Goal: Information Seeking & Learning: Learn about a topic

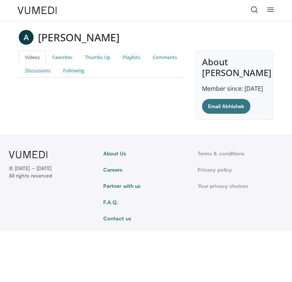
click at [94, 59] on link "Thumbs Up" at bounding box center [98, 58] width 38 height 14
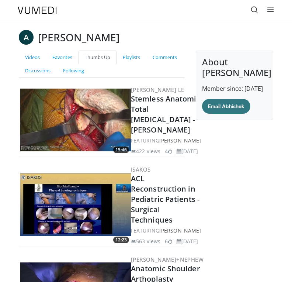
click at [131, 57] on link "Playlists" at bounding box center [132, 58] width 30 height 14
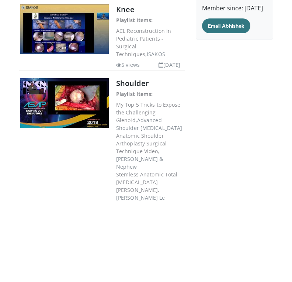
scroll to position [160, 0]
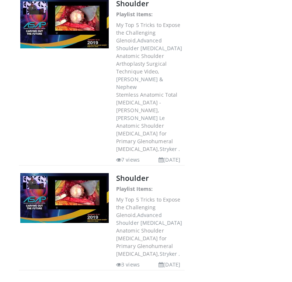
click at [131, 173] on link "Shoulder" at bounding box center [132, 178] width 33 height 10
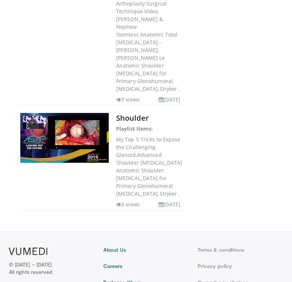
scroll to position [0, 0]
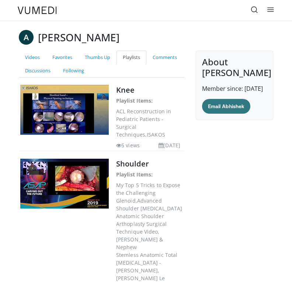
click at [167, 56] on link "Comments" at bounding box center [164, 58] width 37 height 14
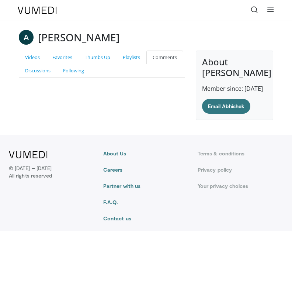
click at [71, 70] on link "Following" at bounding box center [74, 71] width 34 height 14
click at [28, 65] on link "Discussions" at bounding box center [38, 71] width 38 height 14
click at [106, 59] on link "Thumbs Up" at bounding box center [98, 58] width 38 height 14
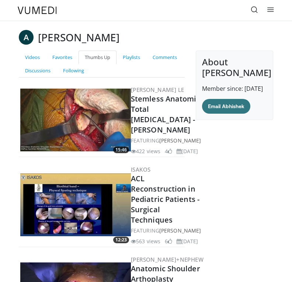
click at [58, 56] on link "Favorites" at bounding box center [62, 58] width 32 height 14
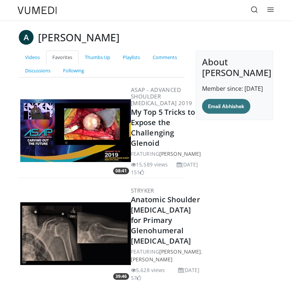
click at [135, 56] on link "Playlists" at bounding box center [132, 58] width 30 height 14
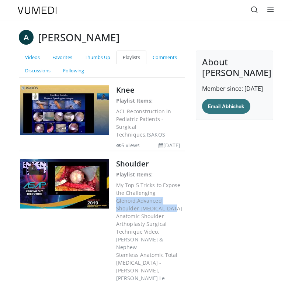
click at [136, 163] on link "Shoulder" at bounding box center [132, 164] width 33 height 10
click at [96, 59] on link "Thumbs Up" at bounding box center [98, 58] width 38 height 14
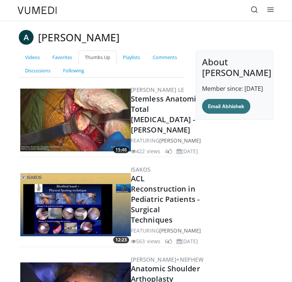
click at [256, 11] on icon at bounding box center [254, 9] width 7 height 7
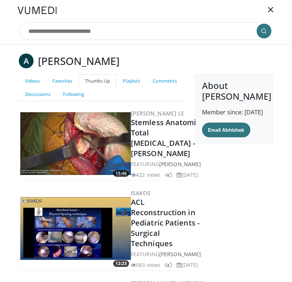
click at [31, 80] on link "Videos" at bounding box center [32, 81] width 27 height 14
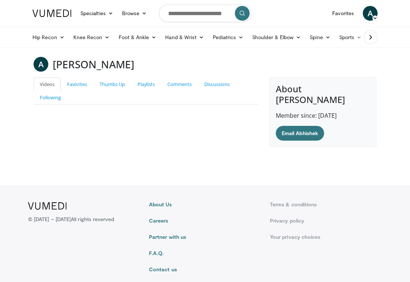
click at [102, 18] on link "Specialties" at bounding box center [97, 13] width 42 height 15
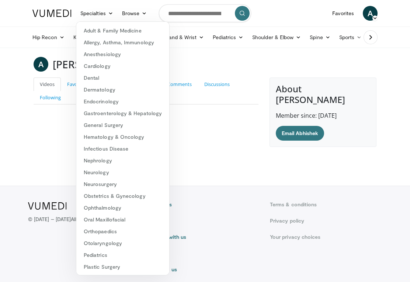
click at [133, 14] on link "Browse" at bounding box center [135, 13] width 34 height 15
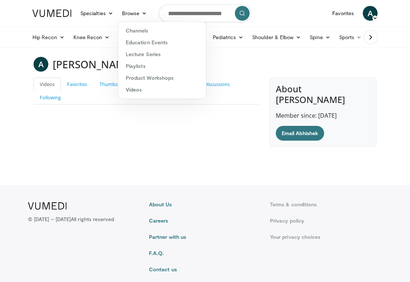
click at [97, 14] on link "Specialties" at bounding box center [97, 13] width 42 height 15
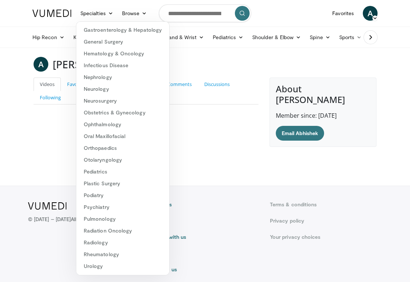
scroll to position [83, 0]
click at [87, 146] on link "Orthopaedics" at bounding box center [122, 148] width 93 height 12
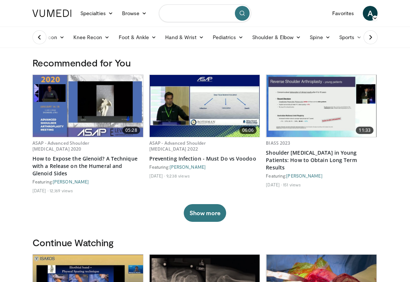
click at [184, 19] on input "Search topics, interventions" at bounding box center [205, 13] width 92 height 18
type input "**********"
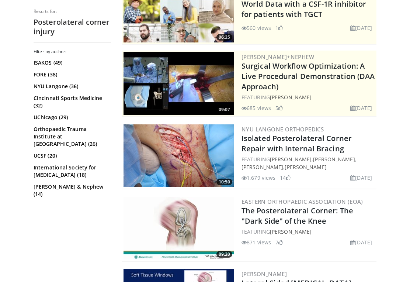
scroll to position [115, 0]
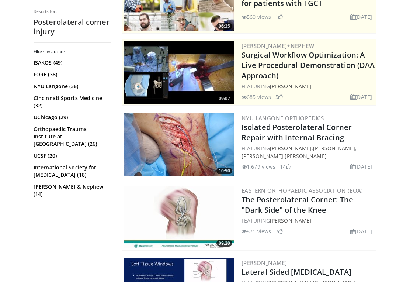
click at [40, 59] on link "ISAKOS (49)" at bounding box center [72, 62] width 76 height 7
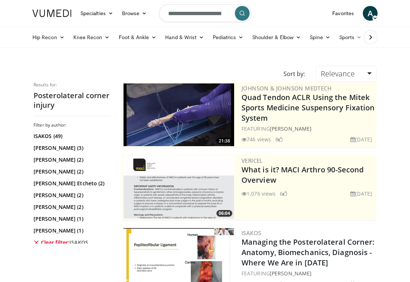
click at [34, 242] on icon at bounding box center [37, 242] width 6 height 6
click at [55, 240] on link "Clear filter: ISAKOS" at bounding box center [72, 242] width 76 height 7
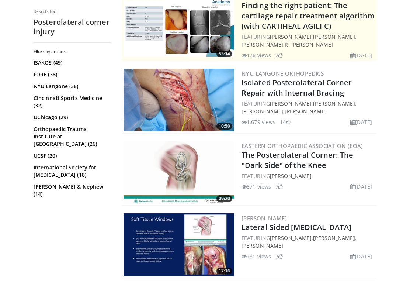
scroll to position [164, 0]
click at [322, 87] on link "Isolated Posterolateral Corner Repair with Internal Bracing" at bounding box center [297, 87] width 110 height 20
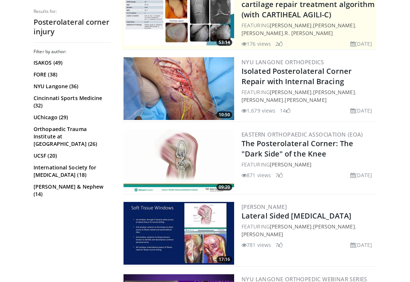
click at [142, 83] on img at bounding box center [179, 88] width 111 height 63
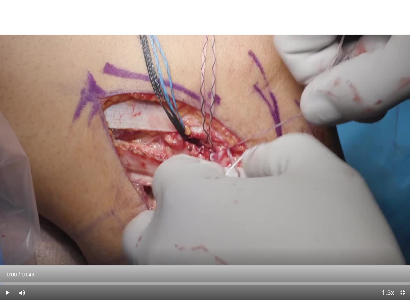
click at [340, 116] on div "10 seconds Tap to unmute" at bounding box center [205, 150] width 410 height 300
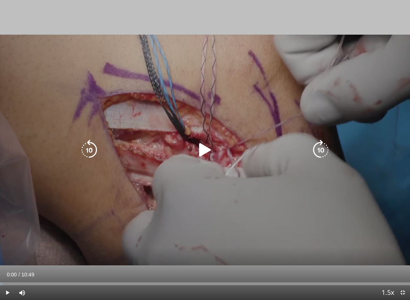
click at [205, 155] on icon "Video Player" at bounding box center [205, 150] width 21 height 21
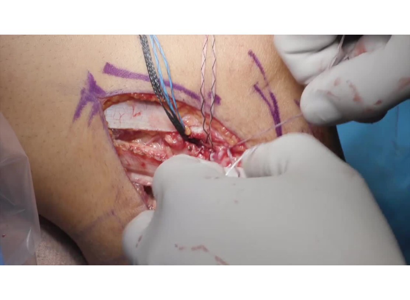
click at [372, 100] on div "10 seconds Tap to unmute" at bounding box center [205, 150] width 410 height 300
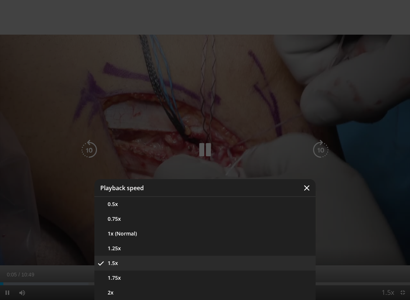
click at [249, 278] on button "1.75x" at bounding box center [204, 278] width 221 height 15
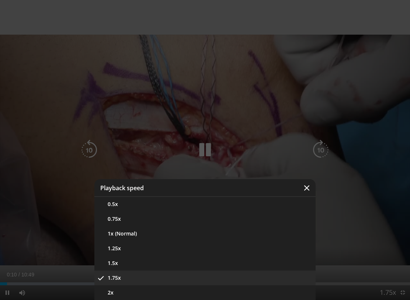
click at [223, 236] on button "1x (Normal)" at bounding box center [204, 233] width 221 height 15
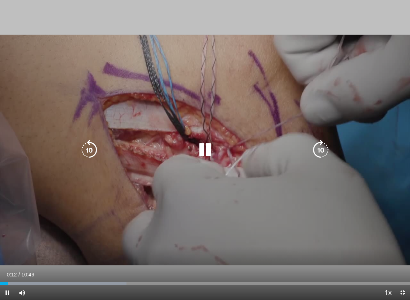
click at [3, 281] on span "Video Player" at bounding box center [7, 292] width 15 height 15
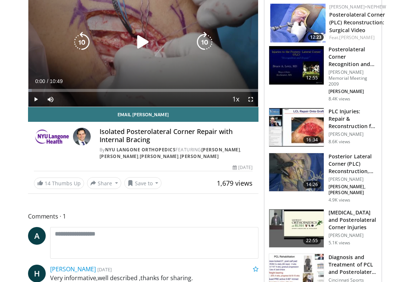
scroll to position [80, 0]
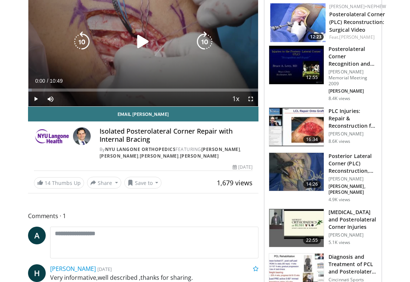
click at [42, 181] on span at bounding box center [40, 182] width 6 height 6
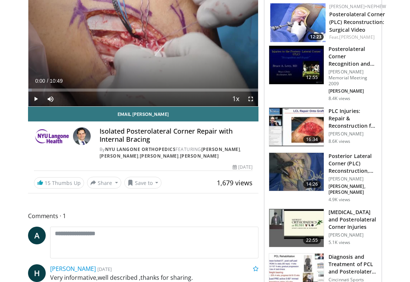
click at [150, 181] on button "Save to" at bounding box center [143, 183] width 38 height 12
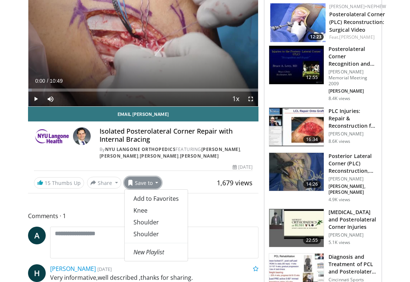
click at [133, 210] on link "Knee" at bounding box center [156, 210] width 63 height 12
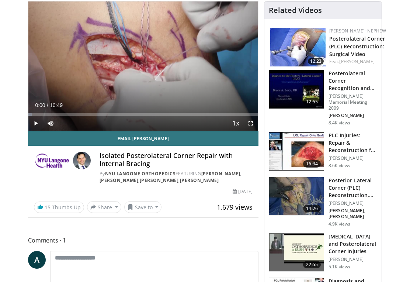
click at [147, 207] on button "Save to" at bounding box center [143, 207] width 38 height 12
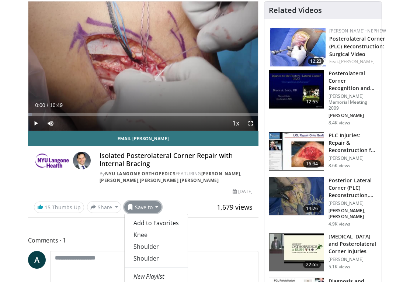
click at [56, 180] on div "Isolated Posterolateral Corner Repair with Internal Bracing By NYU Langone Orth…" at bounding box center [143, 168] width 219 height 32
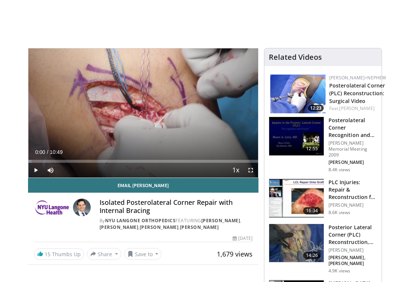
scroll to position [0, 0]
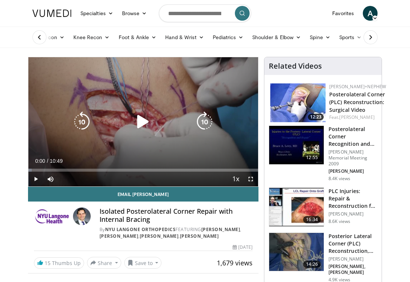
click at [374, 35] on icon at bounding box center [370, 37] width 7 height 7
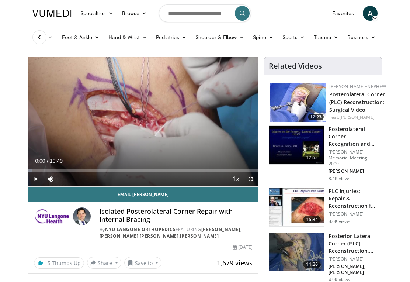
click at [297, 37] on link "Sports" at bounding box center [294, 37] width 32 height 15
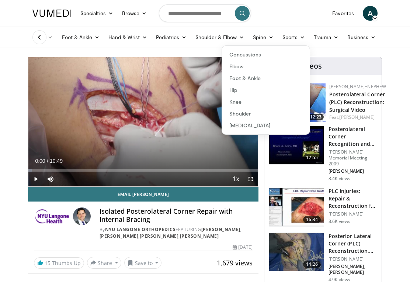
click at [242, 97] on link "Knee" at bounding box center [266, 102] width 88 height 12
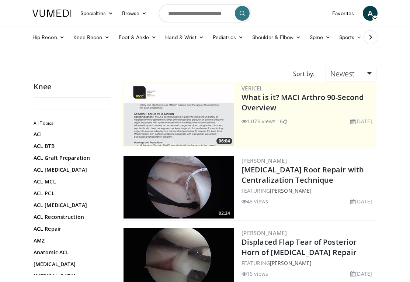
click at [367, 12] on span "A" at bounding box center [370, 13] width 15 height 15
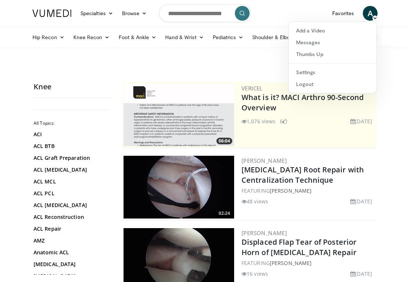
click at [400, 45] on ul "Hip Recon Hip [MEDICAL_DATA] Revision Hip [MEDICAL_DATA] Hip Preservation Knee …" at bounding box center [232, 37] width 409 height 21
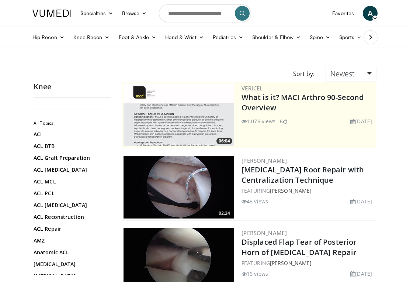
click at [339, 12] on link "Favorites" at bounding box center [343, 13] width 31 height 15
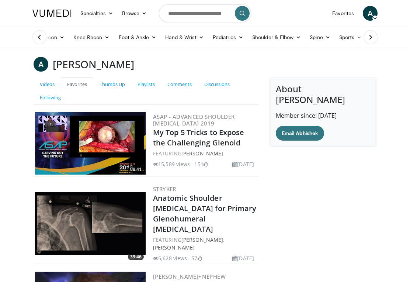
click at [367, 13] on span "A" at bounding box center [370, 13] width 15 height 15
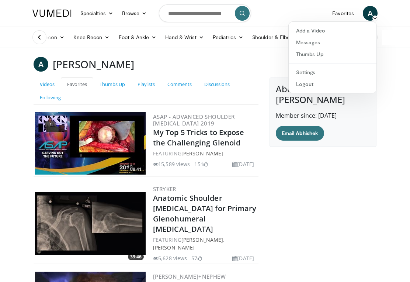
click at [382, 37] on div "Hip Recon Hip [MEDICAL_DATA] Revision Hip [MEDICAL_DATA] Hip Preservation Knee …" at bounding box center [205, 37] width 354 height 21
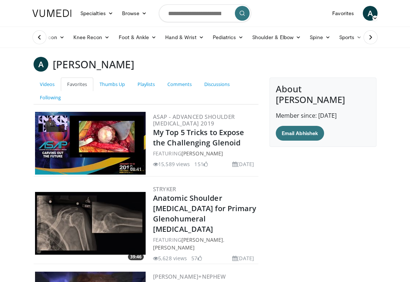
click at [45, 83] on link "Videos" at bounding box center [47, 84] width 27 height 14
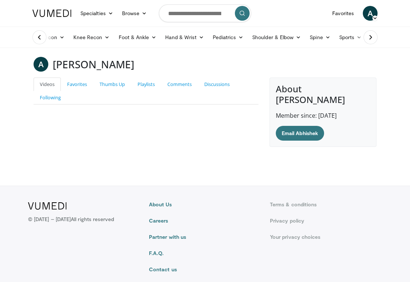
click at [113, 83] on link "Thumbs Up" at bounding box center [112, 84] width 38 height 14
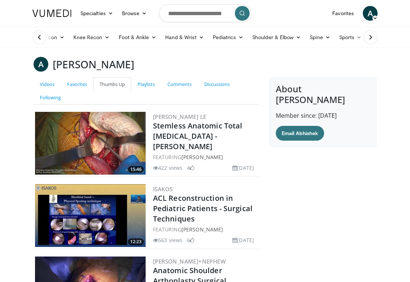
click at [145, 86] on link "Playlists" at bounding box center [146, 84] width 30 height 14
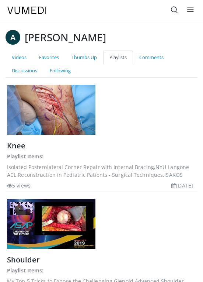
click at [37, 126] on img at bounding box center [51, 110] width 89 height 50
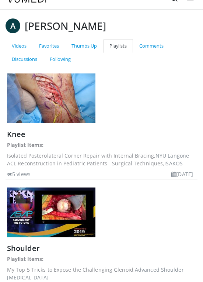
click at [83, 45] on link "Thumbs Up" at bounding box center [84, 46] width 38 height 14
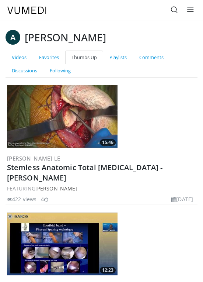
click at [117, 57] on link "Playlists" at bounding box center [118, 58] width 30 height 14
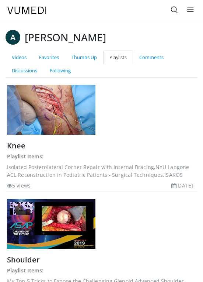
click at [49, 55] on link "Favorites" at bounding box center [49, 58] width 32 height 14
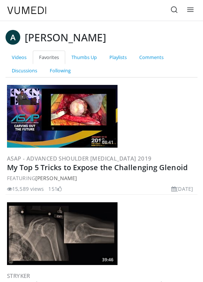
click at [118, 59] on link "Playlists" at bounding box center [118, 58] width 30 height 14
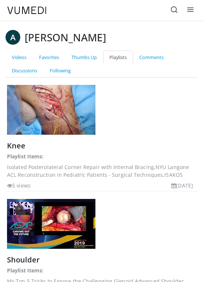
click at [15, 146] on link "Knee" at bounding box center [16, 145] width 18 height 10
click at [24, 172] on dd "ACL Reconstruction in Pediatric Patients - Surgical Techniques, ISAKOS" at bounding box center [101, 175] width 189 height 8
click at [42, 170] on dd "Isolated Posterolateral Corner Repair with Internal Bracing, [GEOGRAPHIC_DATA]" at bounding box center [101, 167] width 189 height 8
click at [67, 176] on dd "ACL Reconstruction in Pediatric Patients - Surgical Techniques, ISAKOS" at bounding box center [101, 175] width 189 height 8
click at [60, 146] on h3 "Knee" at bounding box center [101, 145] width 189 height 10
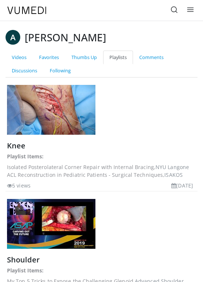
click at [15, 188] on li "5 views" at bounding box center [19, 185] width 24 height 8
click at [10, 168] on dd "Isolated Posterolateral Corner Repair with Internal Bracing, NYU Langone" at bounding box center [101, 167] width 189 height 8
click at [17, 177] on dd "ACL Reconstruction in Pediatric Patients - Surgical Techniques, ISAKOS" at bounding box center [101, 175] width 189 height 8
click at [12, 150] on link "Knee" at bounding box center [16, 145] width 18 height 10
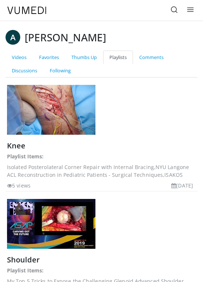
click at [81, 60] on link "Thumbs Up" at bounding box center [84, 58] width 38 height 14
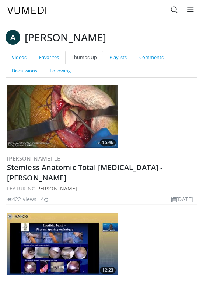
click at [47, 52] on link "Favorites" at bounding box center [49, 58] width 32 height 14
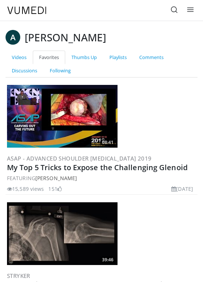
click at [19, 167] on link "My Top 5 Tricks to Expose the Challenging Glenoid" at bounding box center [97, 167] width 181 height 10
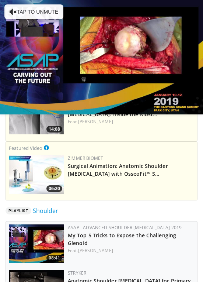
scroll to position [503, 0]
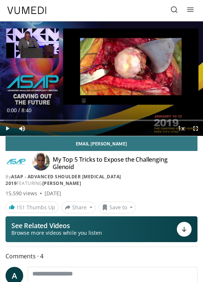
click at [117, 205] on button "Save to" at bounding box center [118, 207] width 38 height 12
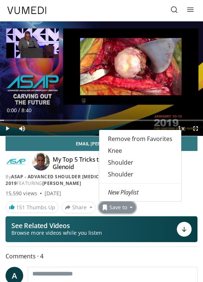
click at [108, 138] on span "Remove from Favorites" at bounding box center [140, 139] width 65 height 8
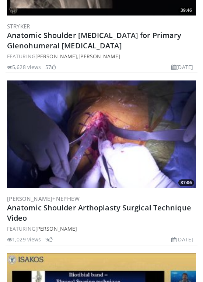
scroll to position [179, 0]
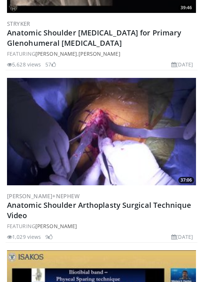
click at [23, 207] on link "Anatomic Shoulder Arthoplasty Surgical Technique Video" at bounding box center [99, 210] width 184 height 20
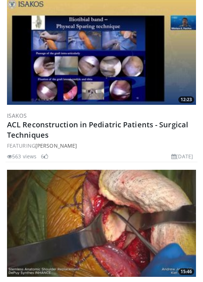
scroll to position [260, 0]
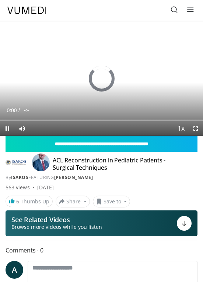
click at [116, 201] on button "Save to" at bounding box center [112, 201] width 38 height 12
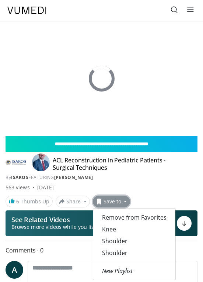
click at [102, 216] on span "Remove from Favorites" at bounding box center [134, 217] width 65 height 8
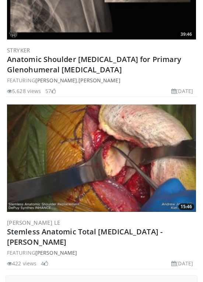
scroll to position [175, 0]
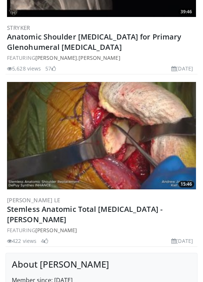
click at [27, 214] on link "Stemless Anatomic Total [MEDICAL_DATA] - [PERSON_NAME]" at bounding box center [85, 214] width 156 height 20
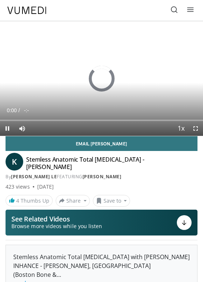
click at [110, 204] on button "Save to" at bounding box center [112, 201] width 38 height 12
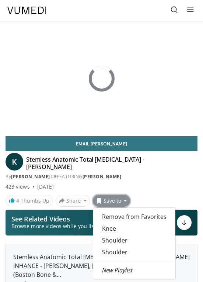
click at [103, 214] on span "Remove from Favorites" at bounding box center [134, 216] width 65 height 8
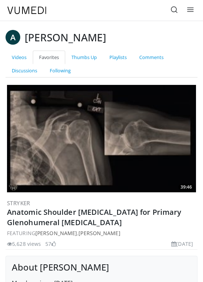
click at [81, 56] on link "Thumbs Up" at bounding box center [84, 58] width 38 height 14
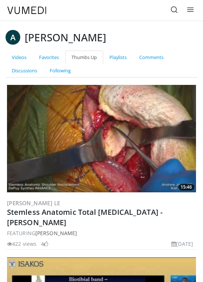
click at [117, 59] on link "Playlists" at bounding box center [118, 58] width 30 height 14
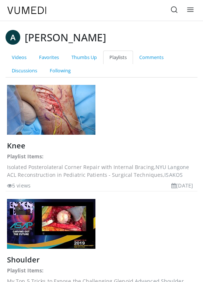
click at [18, 178] on dd "ACL Reconstruction in Pediatric Patients - Surgical Techniques, ISAKOS" at bounding box center [101, 175] width 189 height 8
click at [17, 173] on dd "ACL Reconstruction in Pediatric Patients - Surgical Techniques, ISAKOS" at bounding box center [101, 175] width 189 height 8
click at [10, 147] on link "Knee" at bounding box center [16, 145] width 18 height 10
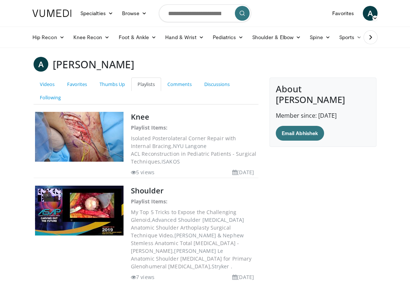
scroll to position [110, 0]
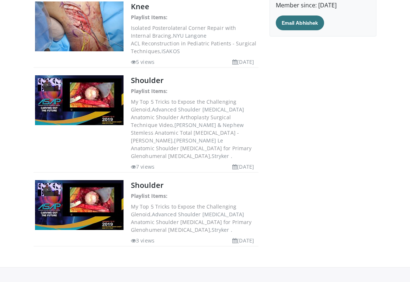
click at [138, 184] on link "Shoulder" at bounding box center [147, 185] width 33 height 10
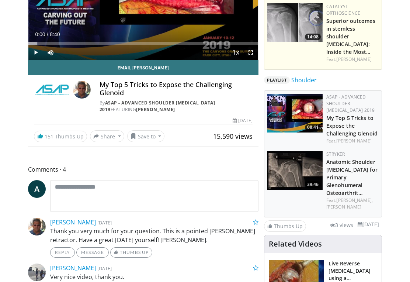
scroll to position [119, 0]
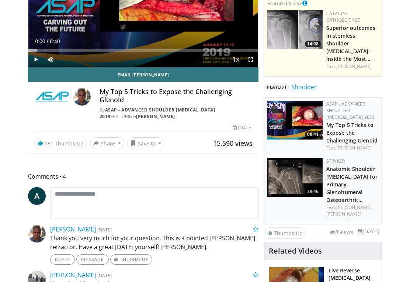
click at [145, 141] on button "Save to" at bounding box center [146, 143] width 38 height 12
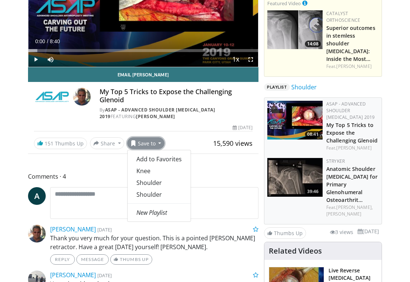
click at [140, 183] on link "Shoulder" at bounding box center [159, 183] width 63 height 12
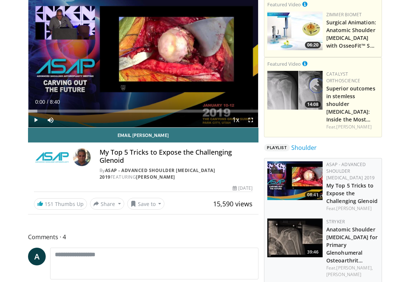
scroll to position [32, 0]
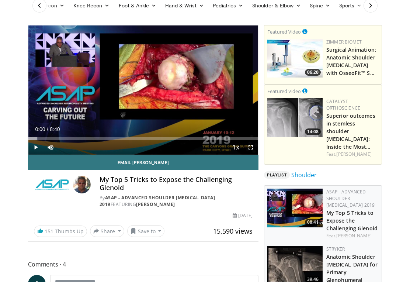
click at [281, 173] on span "Playlist" at bounding box center [277, 174] width 26 height 7
click at [309, 176] on link "Shoulder" at bounding box center [303, 174] width 25 height 9
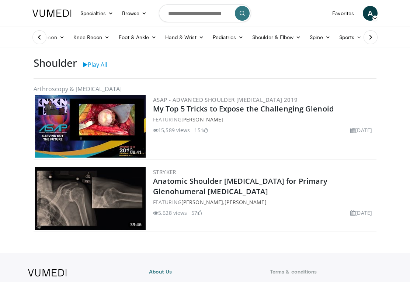
click at [84, 68] on link "Play All" at bounding box center [95, 64] width 24 height 8
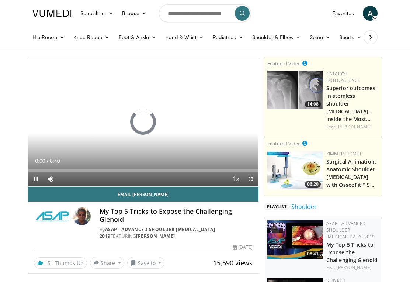
scroll to position [43, 0]
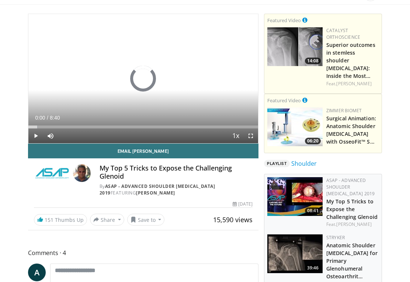
click at [147, 218] on button "Save to" at bounding box center [146, 220] width 38 height 12
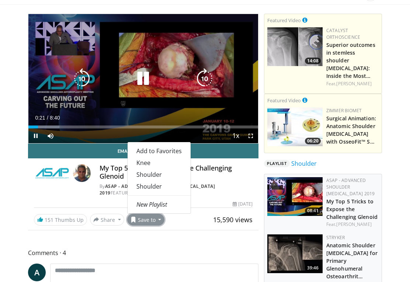
click at [141, 79] on icon "Video Player" at bounding box center [143, 78] width 21 height 21
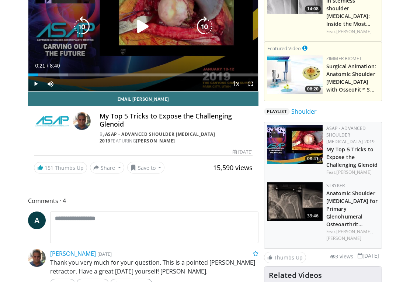
scroll to position [96, 0]
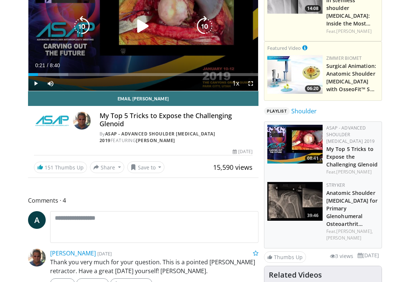
click at [311, 110] on link "Shoulder" at bounding box center [303, 111] width 25 height 9
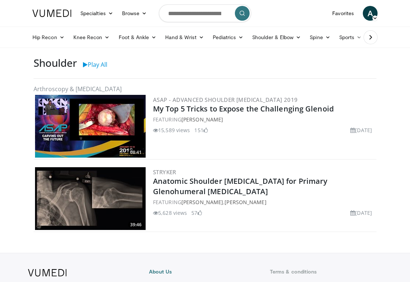
click at [54, 64] on h3 "Shoulder" at bounding box center [56, 63] width 44 height 13
click at [386, 69] on body "Specialties Adult & Family Medicine Allergy, [MEDICAL_DATA], Immunology Anesthe…" at bounding box center [205, 174] width 410 height 349
click at [50, 65] on h3 "Shoulder" at bounding box center [56, 63] width 44 height 13
click at [201, 107] on link "My Top 5 Tricks to Expose the Challenging Glenoid" at bounding box center [243, 109] width 181 height 10
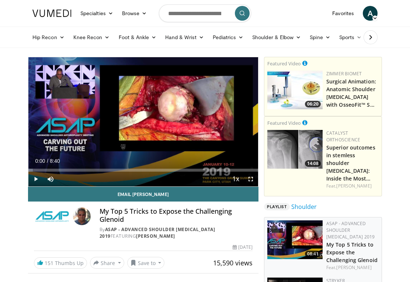
click at [153, 264] on button "Save to" at bounding box center [146, 263] width 38 height 12
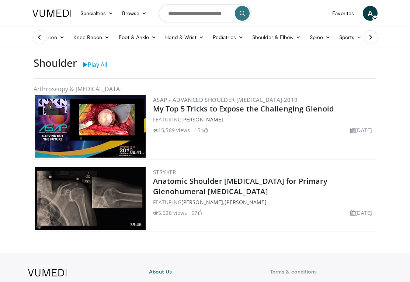
click at [351, 149] on div "ASAP - Advanced Shoulder ArthroPlasty 2019 My Top 5 Tricks to Expose the Challe…" at bounding box center [264, 126] width 222 height 63
click at [371, 77] on main "Shoulder Play All Arthroscopy & Arthroplasty 08:41 ASAP - Advanced Shoulder Art…" at bounding box center [205, 147] width 354 height 181
click at [56, 63] on h3 "Shoulder" at bounding box center [56, 63] width 44 height 13
click at [46, 68] on h3 "Shoulder" at bounding box center [56, 63] width 44 height 13
click at [371, 11] on span "A" at bounding box center [370, 13] width 15 height 15
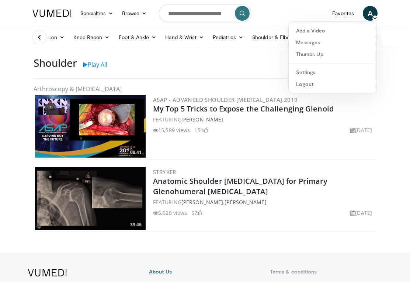
click at [399, 28] on ul "Hip Recon Hip Arthroplasty Revision Hip Arthroplasty Hip Preservation Knee Reco…" at bounding box center [232, 37] width 409 height 21
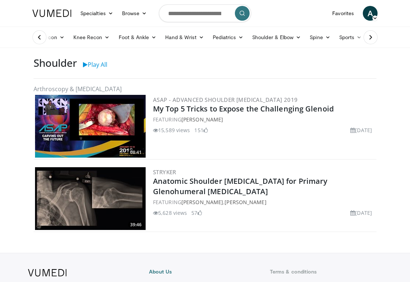
click at [369, 14] on span "A" at bounding box center [370, 13] width 15 height 15
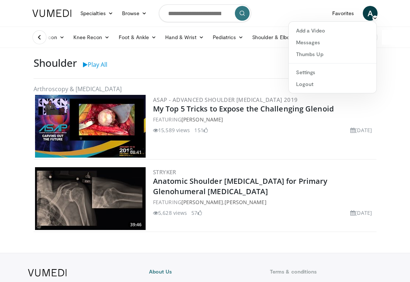
click at [28, 80] on main "Shoulder Play All Arthroscopy & Arthroplasty 08:41 ASAP - Advanced Shoulder Art…" at bounding box center [205, 147] width 354 height 181
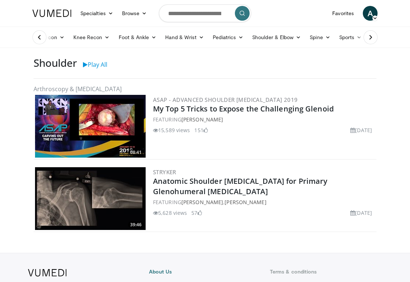
click at [341, 12] on link "Favorites" at bounding box center [343, 13] width 31 height 15
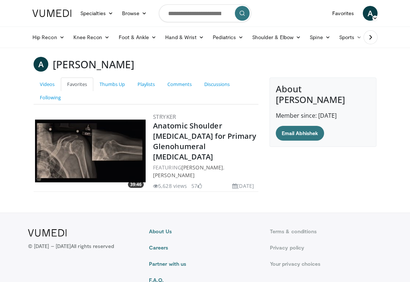
scroll to position [17, 0]
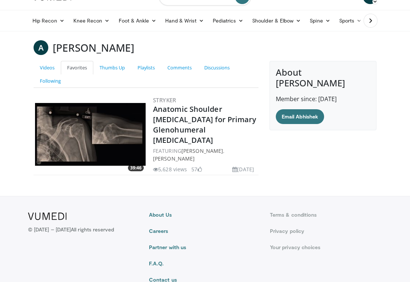
click at [110, 68] on link "Thumbs Up" at bounding box center [112, 68] width 38 height 14
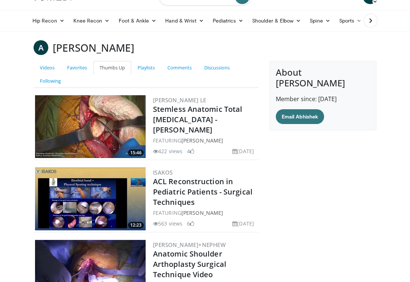
click at [140, 67] on link "Playlists" at bounding box center [146, 68] width 30 height 14
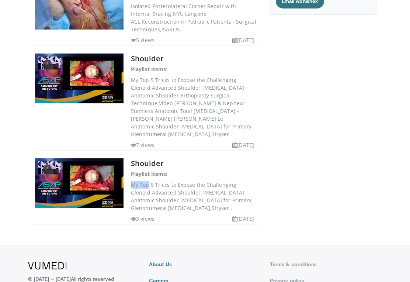
scroll to position [132, 0]
click at [328, 111] on div "About Abhishek Gol Member since: May 01, 2024 Email Abhishek" at bounding box center [323, 88] width 118 height 285
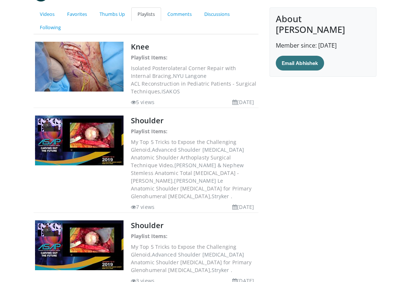
scroll to position [0, 0]
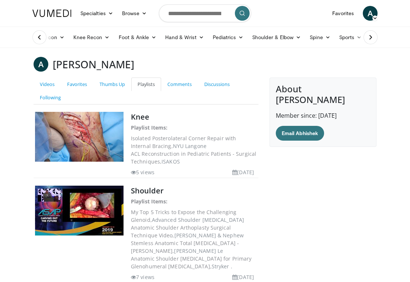
click at [153, 88] on link "Playlists" at bounding box center [146, 84] width 30 height 14
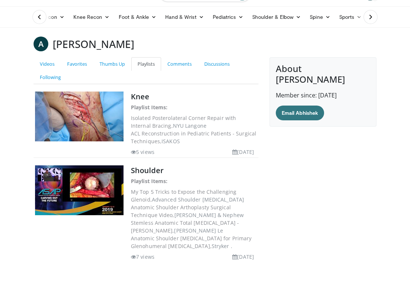
scroll to position [192, 0]
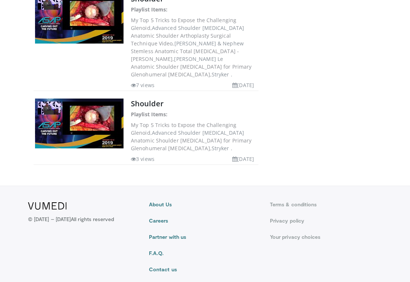
click at [39, 117] on img at bounding box center [79, 123] width 89 height 50
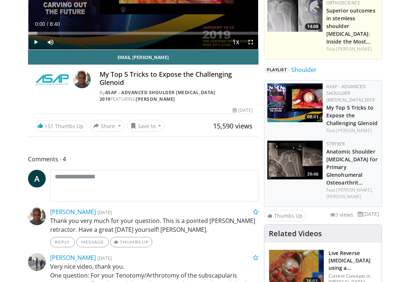
click at [146, 124] on button "Save to" at bounding box center [146, 126] width 38 height 12
click at [154, 128] on button "Save to" at bounding box center [146, 126] width 38 height 12
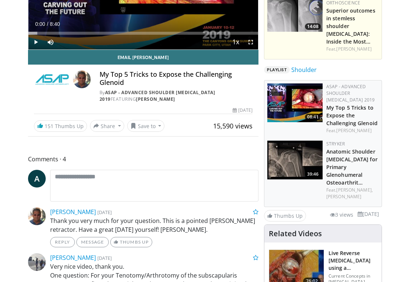
click at [147, 126] on button "Save to" at bounding box center [146, 126] width 38 height 12
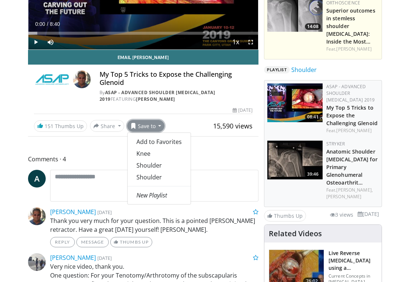
click at [139, 167] on link "Shoulder" at bounding box center [159, 165] width 63 height 12
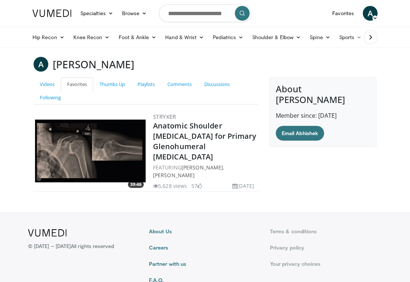
scroll to position [17, 0]
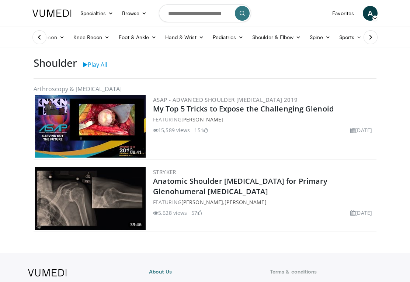
click at [344, 14] on link "Favorites" at bounding box center [343, 13] width 31 height 15
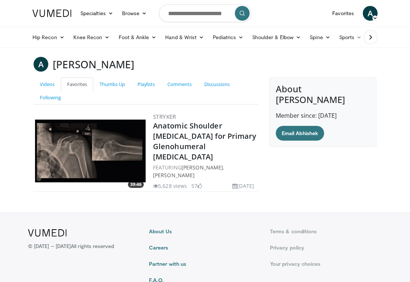
scroll to position [17, 0]
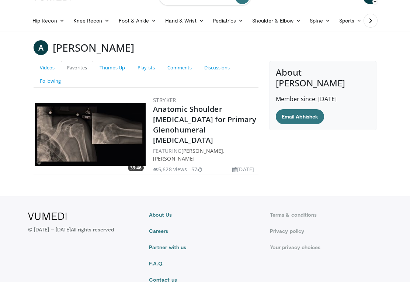
click at [112, 73] on link "Thumbs Up" at bounding box center [112, 68] width 38 height 14
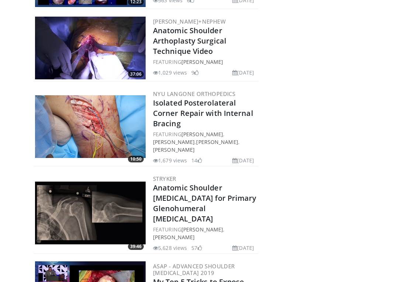
scroll to position [244, 0]
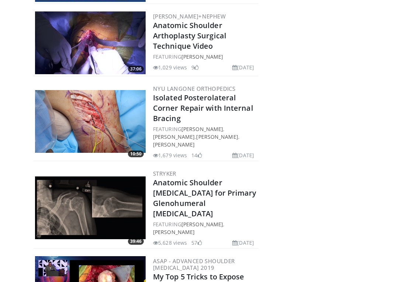
click at [166, 103] on link "Isolated Posterolateral Corner Repair with Internal Bracing" at bounding box center [203, 108] width 100 height 31
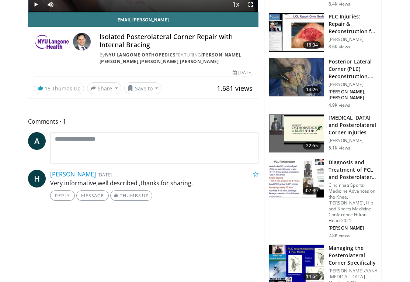
scroll to position [174, 0]
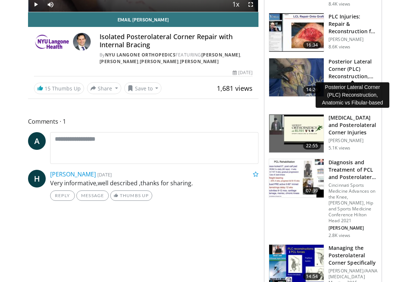
click at [340, 70] on h3 "Posterior Lateral Corner (PLC) Reconstruction, Anatomic vs Fibular-b…" at bounding box center [353, 69] width 49 height 22
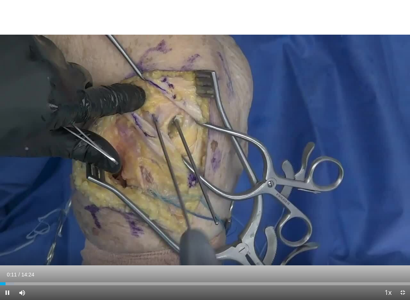
click at [357, 96] on div "10 seconds Tap to unmute" at bounding box center [205, 150] width 410 height 300
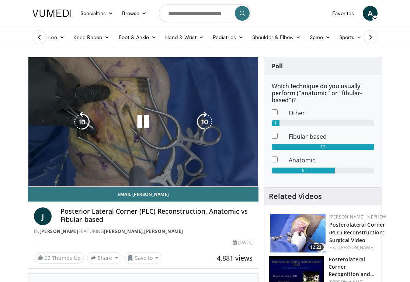
click at [47, 255] on span "62" at bounding box center [48, 257] width 6 height 7
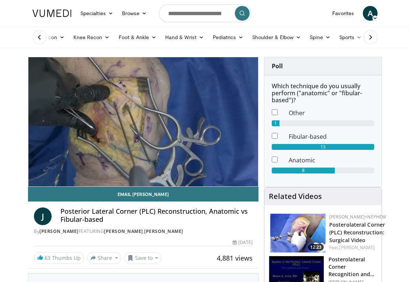
click at [147, 254] on button "Save to" at bounding box center [143, 258] width 38 height 12
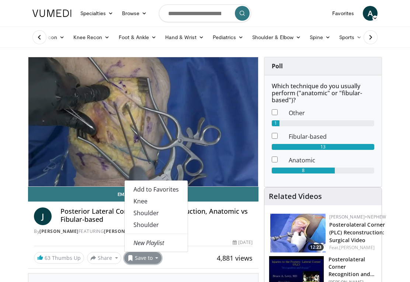
click at [154, 201] on link "Knee" at bounding box center [156, 201] width 63 height 12
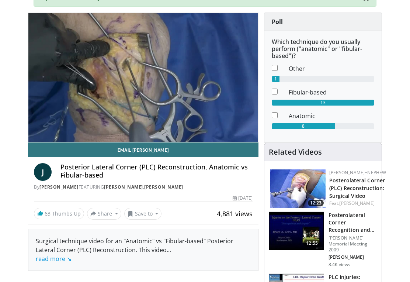
scroll to position [70, 0]
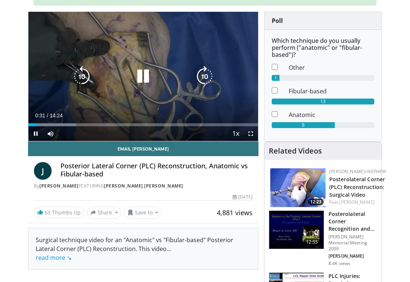
click at [151, 212] on button "Save to" at bounding box center [143, 213] width 38 height 12
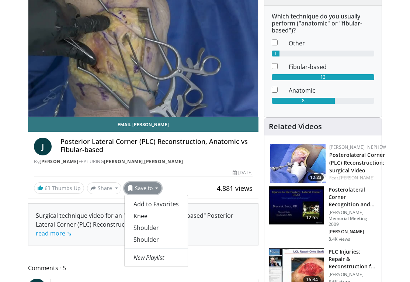
scroll to position [0, 0]
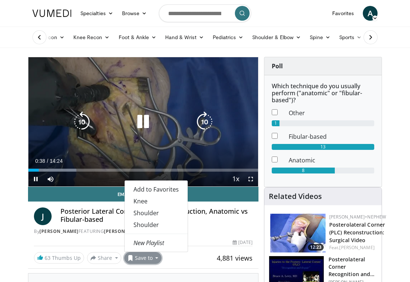
click at [371, 14] on span "A" at bounding box center [370, 13] width 15 height 15
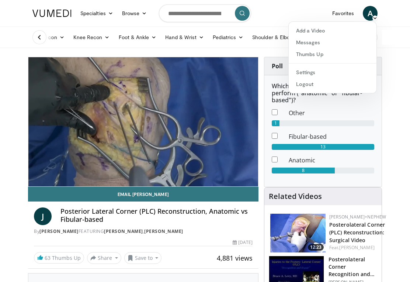
click at [344, 15] on link "Favorites" at bounding box center [343, 13] width 31 height 15
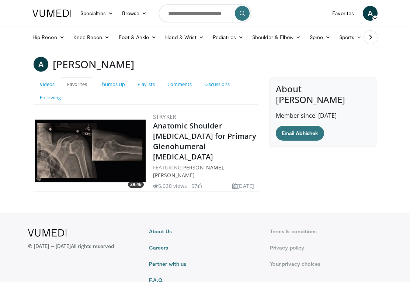
scroll to position [17, 0]
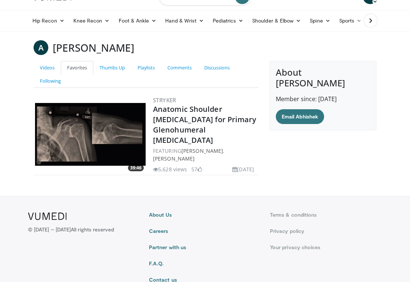
click at [108, 69] on link "Thumbs Up" at bounding box center [112, 68] width 38 height 14
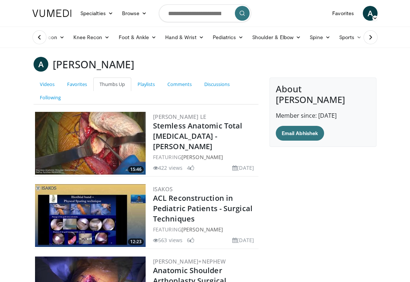
click at [142, 86] on link "Playlists" at bounding box center [146, 84] width 30 height 14
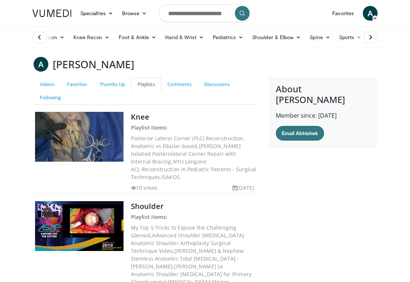
click at [179, 81] on link "Comments" at bounding box center [179, 84] width 37 height 14
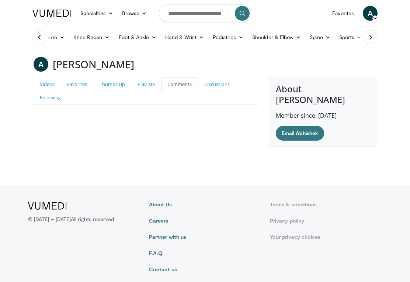
click at [219, 85] on link "Discussions" at bounding box center [217, 84] width 38 height 14
click at [150, 81] on link "Playlists" at bounding box center [146, 84] width 30 height 14
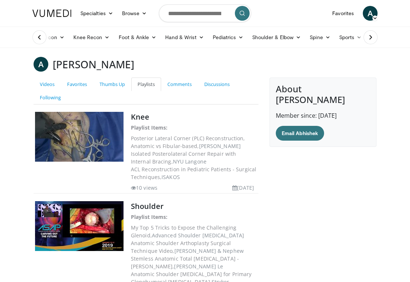
click at [42, 81] on link "Videos" at bounding box center [47, 84] width 27 height 14
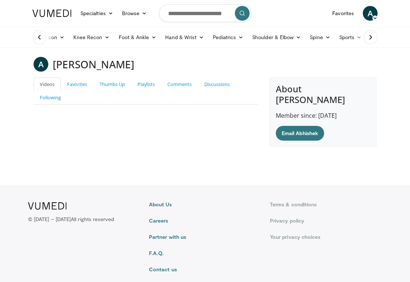
click at [68, 81] on link "Favorites" at bounding box center [77, 84] width 32 height 14
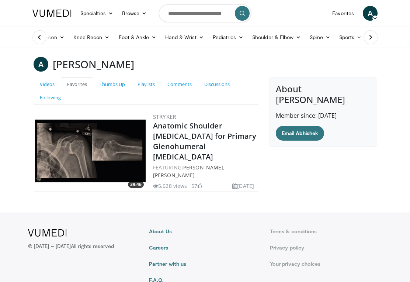
click at [110, 80] on link "Thumbs Up" at bounding box center [112, 84] width 38 height 14
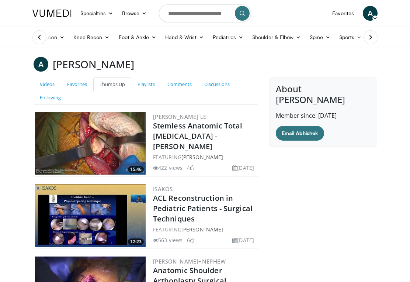
click at [49, 97] on link "Following" at bounding box center [51, 98] width 34 height 14
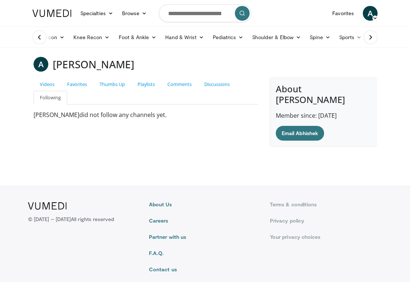
click at [112, 80] on link "Thumbs Up" at bounding box center [112, 84] width 38 height 14
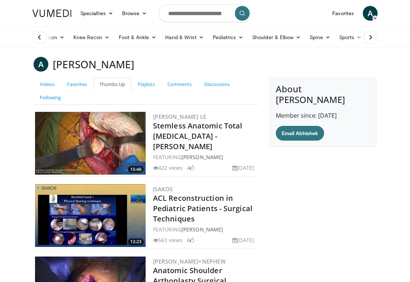
click at [139, 84] on link "Playlists" at bounding box center [146, 84] width 30 height 14
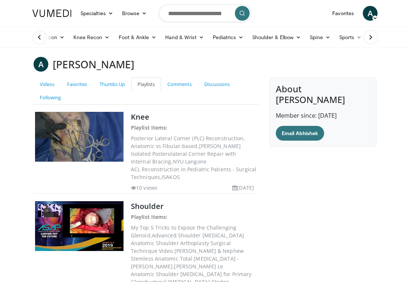
click at [60, 124] on img at bounding box center [79, 137] width 89 height 50
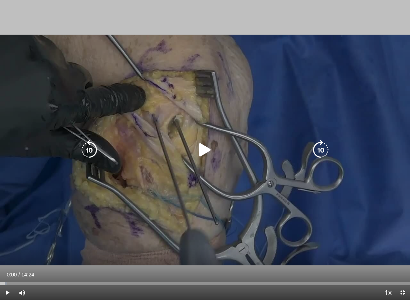
click at [209, 147] on icon "Video Player" at bounding box center [205, 150] width 21 height 21
click at [330, 153] on icon "Video Player" at bounding box center [320, 150] width 21 height 21
click at [330, 147] on icon "Video Player" at bounding box center [320, 150] width 21 height 21
click at [328, 145] on icon "Video Player" at bounding box center [320, 150] width 21 height 21
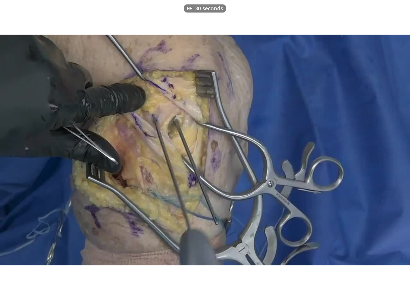
click at [362, 74] on div "30 seconds Tap to unmute" at bounding box center [205, 150] width 410 height 300
click at [357, 105] on div "30 seconds Tap to unmute" at bounding box center [205, 150] width 410 height 300
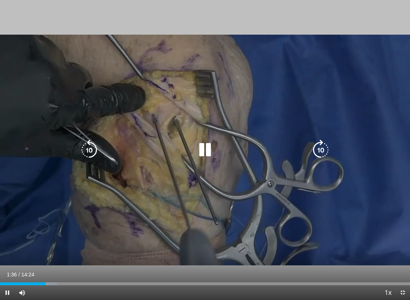
click at [322, 156] on icon "Video Player" at bounding box center [320, 150] width 21 height 21
click at [327, 148] on icon "Video Player" at bounding box center [320, 150] width 21 height 21
click at [327, 147] on icon "Video Player" at bounding box center [320, 150] width 21 height 21
click at [327, 146] on icon "Video Player" at bounding box center [320, 150] width 21 height 21
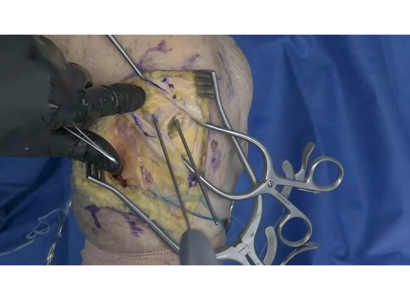
click at [361, 88] on div "40 seconds Tap to unmute" at bounding box center [205, 150] width 410 height 300
click at [326, 98] on div "40 seconds Tap to unmute" at bounding box center [205, 150] width 410 height 300
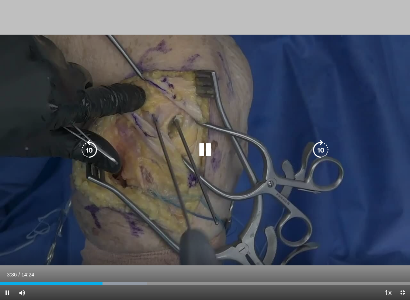
click at [313, 154] on icon "Video Player" at bounding box center [320, 150] width 21 height 21
click at [322, 146] on icon "Video Player" at bounding box center [320, 150] width 21 height 21
click at [323, 142] on icon "Video Player" at bounding box center [320, 150] width 21 height 21
click at [323, 140] on icon "Video Player" at bounding box center [320, 150] width 21 height 21
click at [318, 152] on icon "Video Player" at bounding box center [320, 150] width 21 height 21
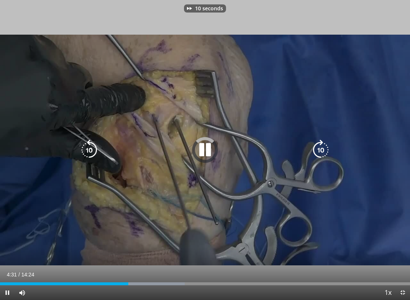
click at [316, 156] on icon "Video Player" at bounding box center [320, 150] width 21 height 21
click at [316, 152] on icon "Video Player" at bounding box center [320, 150] width 21 height 21
click at [316, 153] on icon "Video Player" at bounding box center [320, 150] width 21 height 21
click at [317, 148] on icon "Video Player" at bounding box center [320, 150] width 21 height 21
click at [315, 149] on icon "Video Player" at bounding box center [320, 150] width 21 height 21
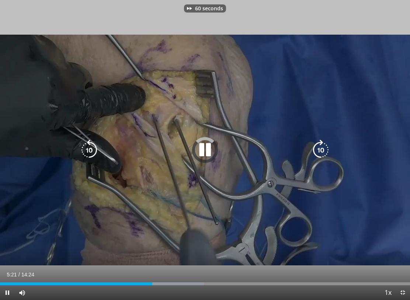
click at [315, 150] on icon "Video Player" at bounding box center [320, 150] width 21 height 21
click at [316, 150] on icon "Video Player" at bounding box center [320, 150] width 21 height 21
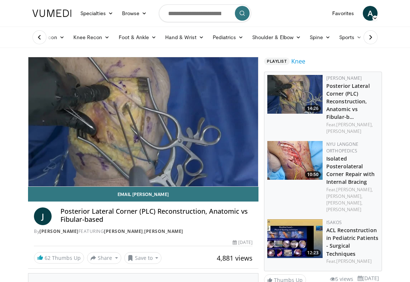
click at [106, 256] on button "Share" at bounding box center [104, 258] width 34 height 12
click at [145, 260] on button "Save to" at bounding box center [143, 258] width 38 height 12
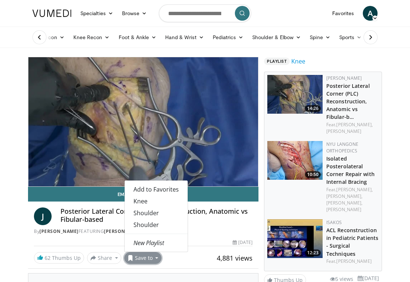
click at [132, 202] on link "Knee" at bounding box center [156, 201] width 63 height 12
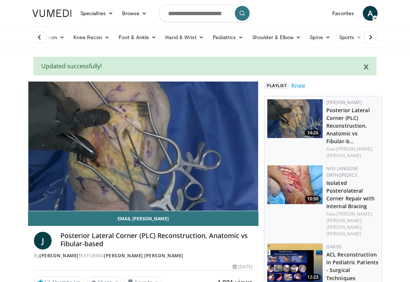
click at [304, 86] on link "Knee" at bounding box center [298, 85] width 14 height 9
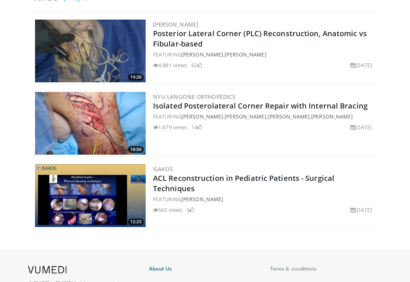
scroll to position [8, 0]
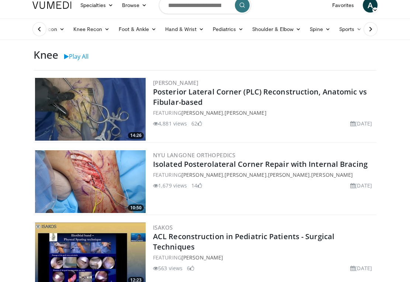
click at [162, 95] on link "Posterior Lateral Corner (PLC) Reconstruction, Anatomic vs Fibular-based" at bounding box center [260, 97] width 214 height 20
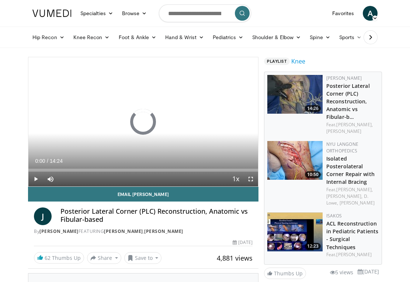
click at [142, 257] on button "Save to" at bounding box center [143, 258] width 38 height 12
